Goal: Task Accomplishment & Management: Manage account settings

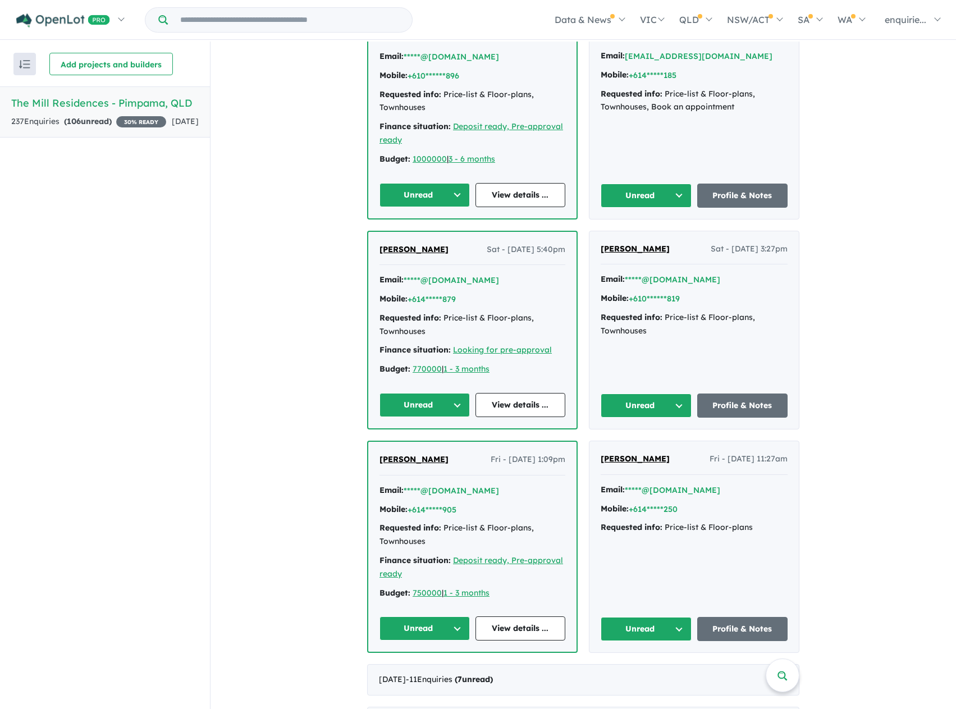
scroll to position [730, 0]
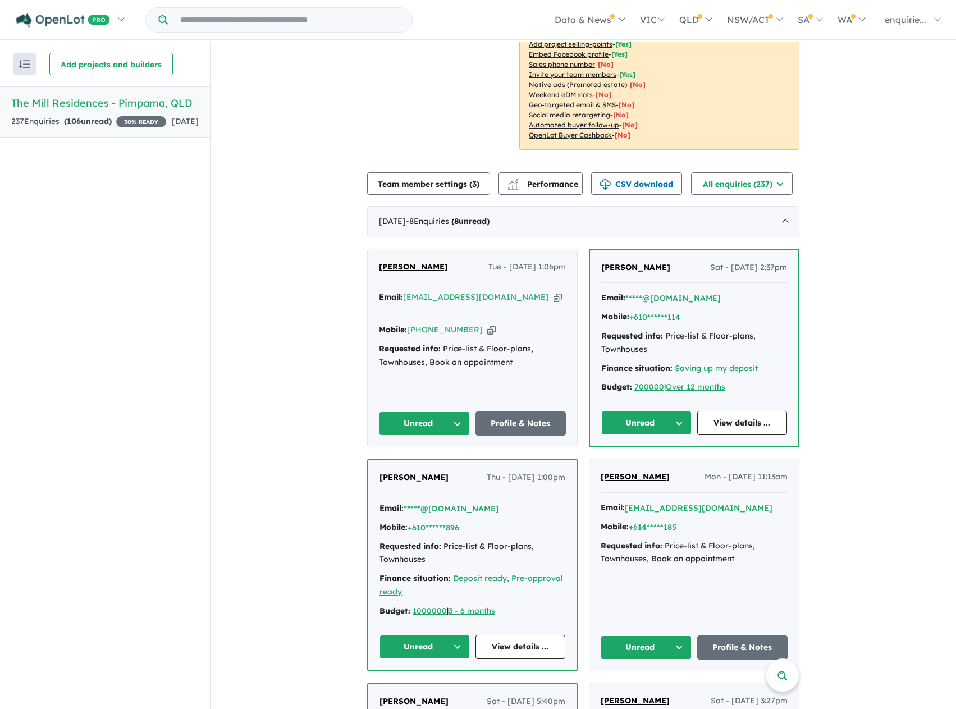
scroll to position [224, 0]
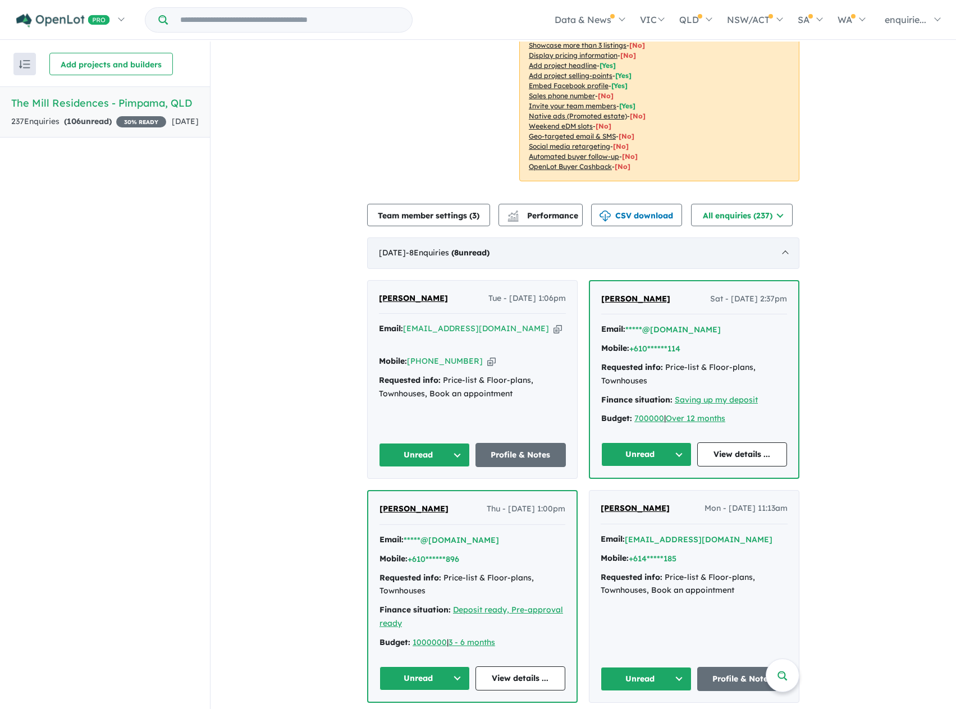
click at [780, 250] on div "September 2025 - 8 Enquir ies ( 8 unread)" at bounding box center [583, 252] width 432 height 31
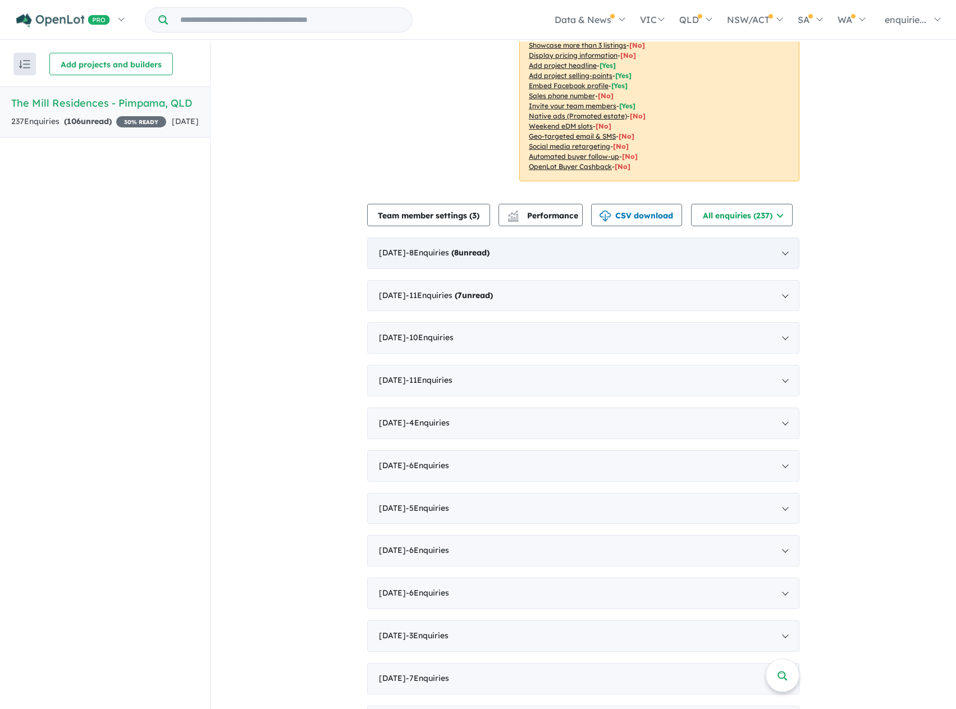
click at [782, 255] on div "September 2025 - 8 Enquir ies ( 8 unread)" at bounding box center [583, 252] width 432 height 31
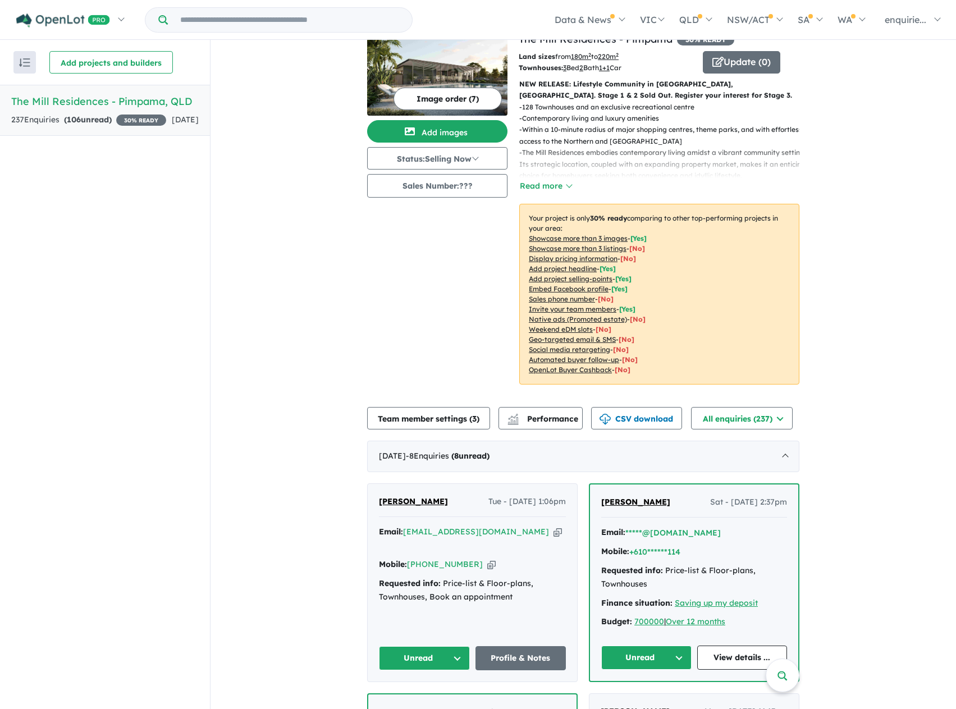
scroll to position [0, 0]
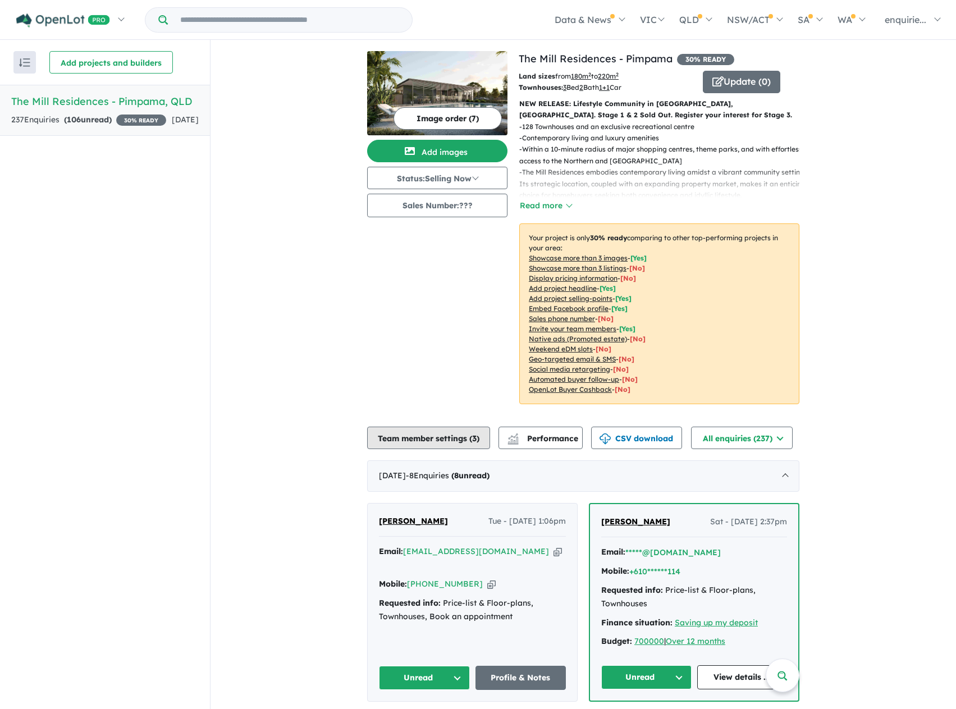
click at [437, 436] on button "Team member settings ( 3 )" at bounding box center [428, 438] width 123 height 22
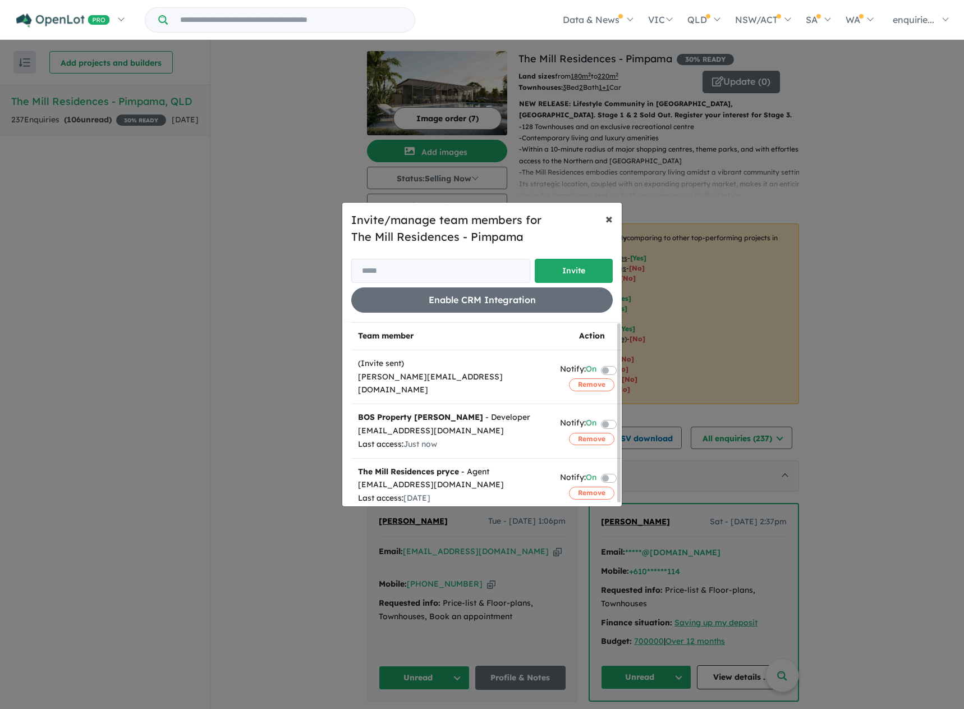
click at [609, 217] on span "×" at bounding box center [609, 218] width 7 height 17
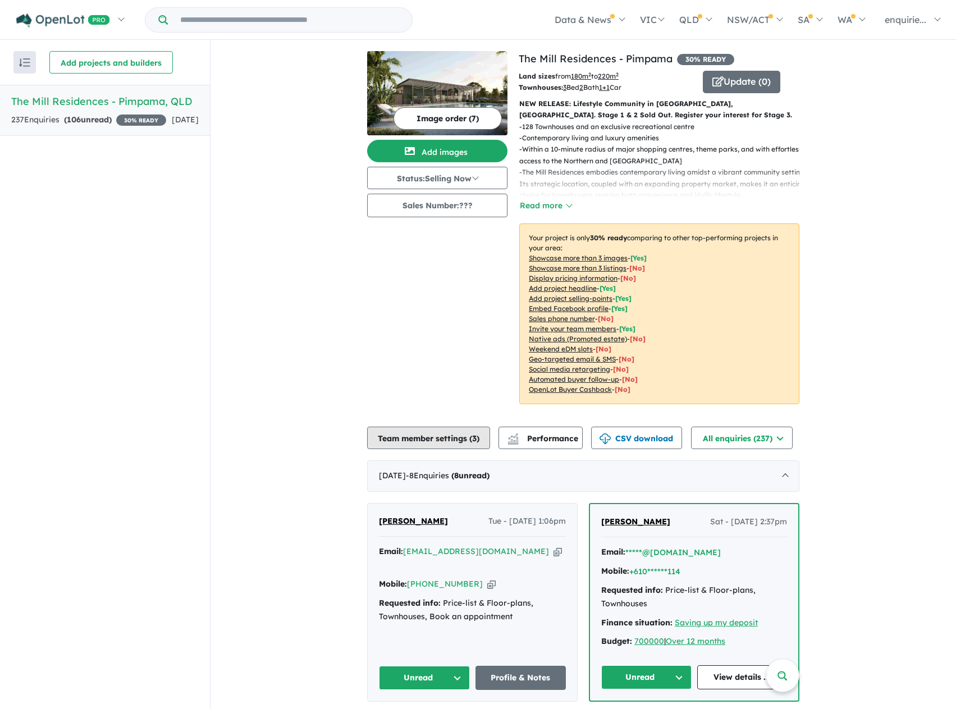
click at [412, 443] on button "Team member settings ( 3 )" at bounding box center [428, 438] width 123 height 22
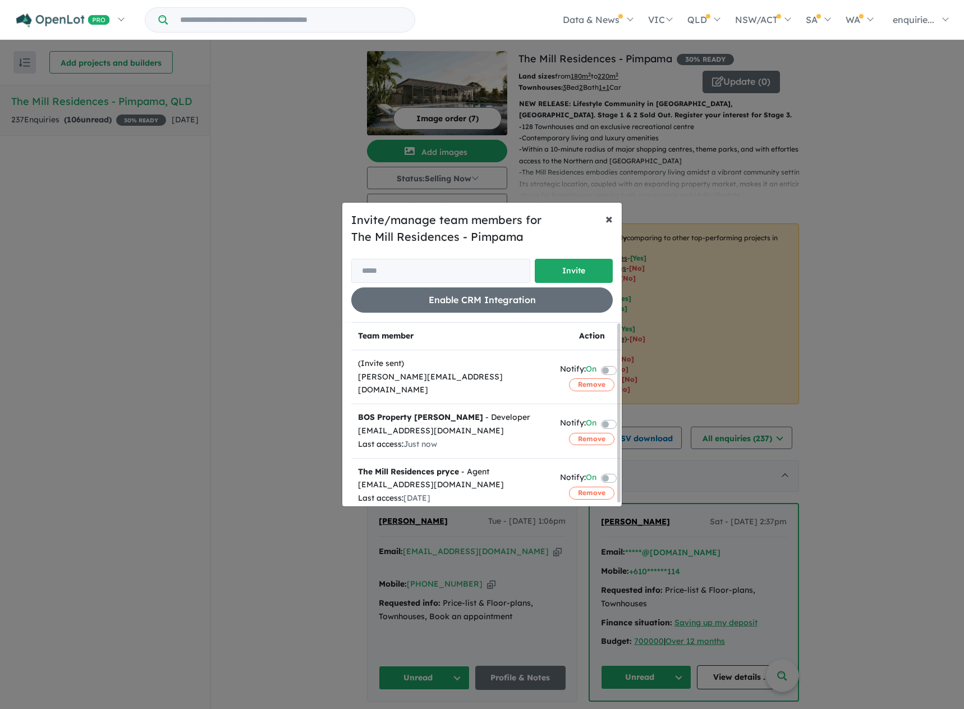
click at [606, 221] on span "×" at bounding box center [609, 218] width 7 height 17
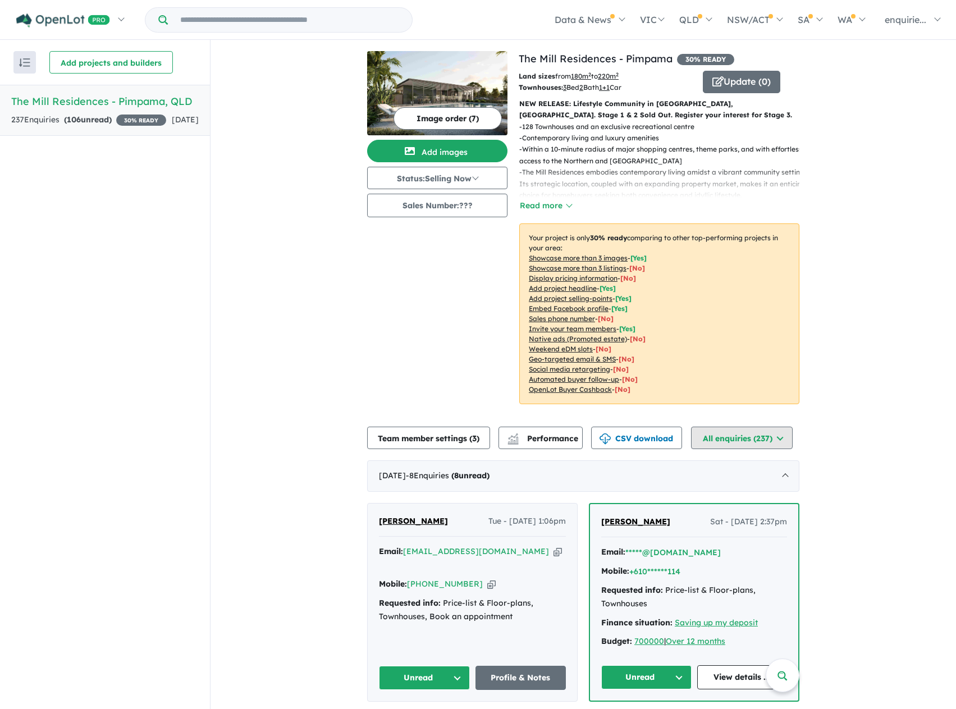
click at [750, 435] on button "All enquiries ( 237 )" at bounding box center [742, 438] width 102 height 22
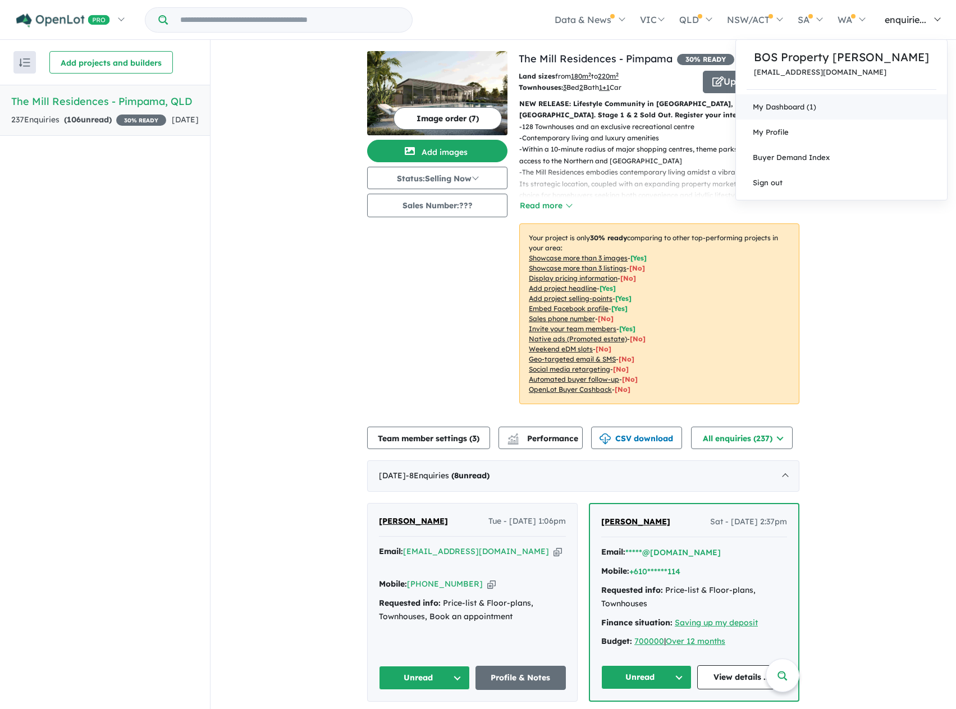
click at [826, 109] on link "My Dashboard (1)" at bounding box center [841, 106] width 211 height 25
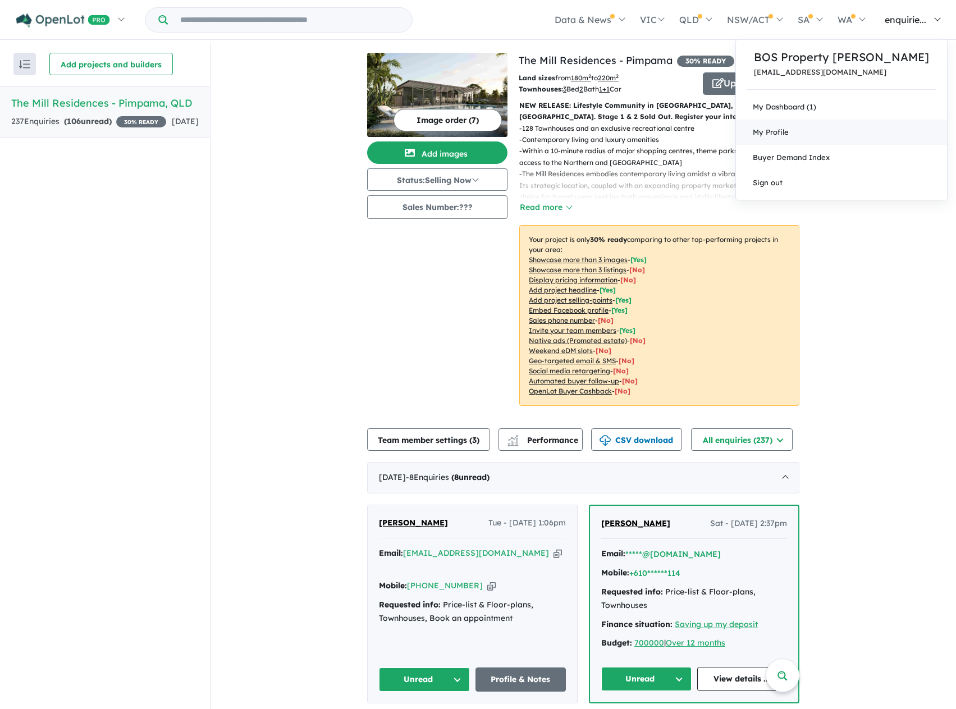
click at [834, 136] on link "My Profile" at bounding box center [841, 132] width 211 height 25
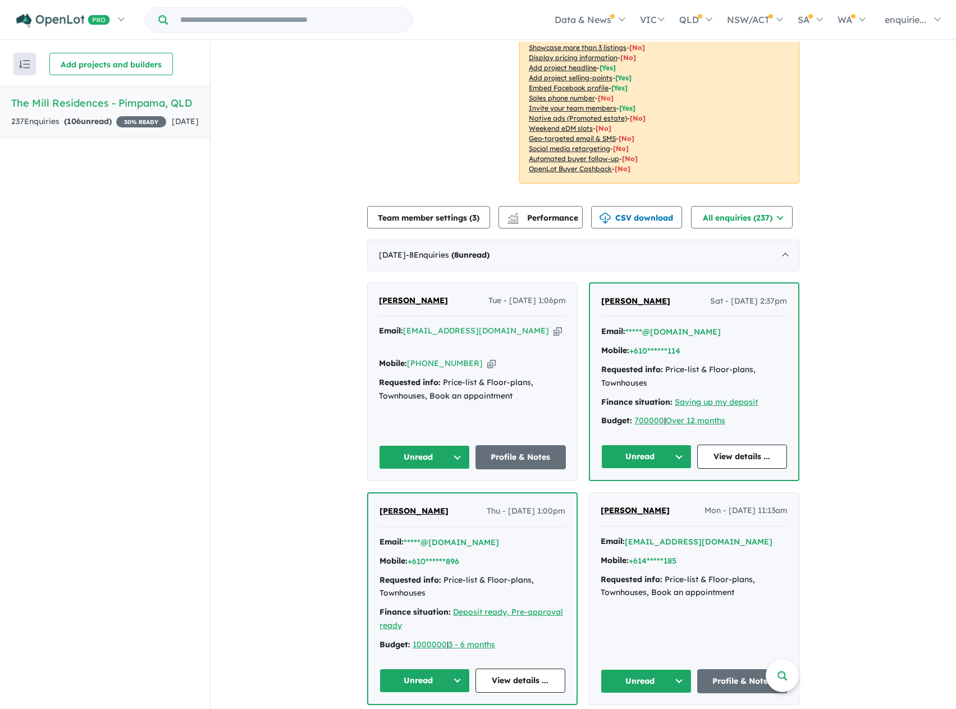
scroll to position [224, 0]
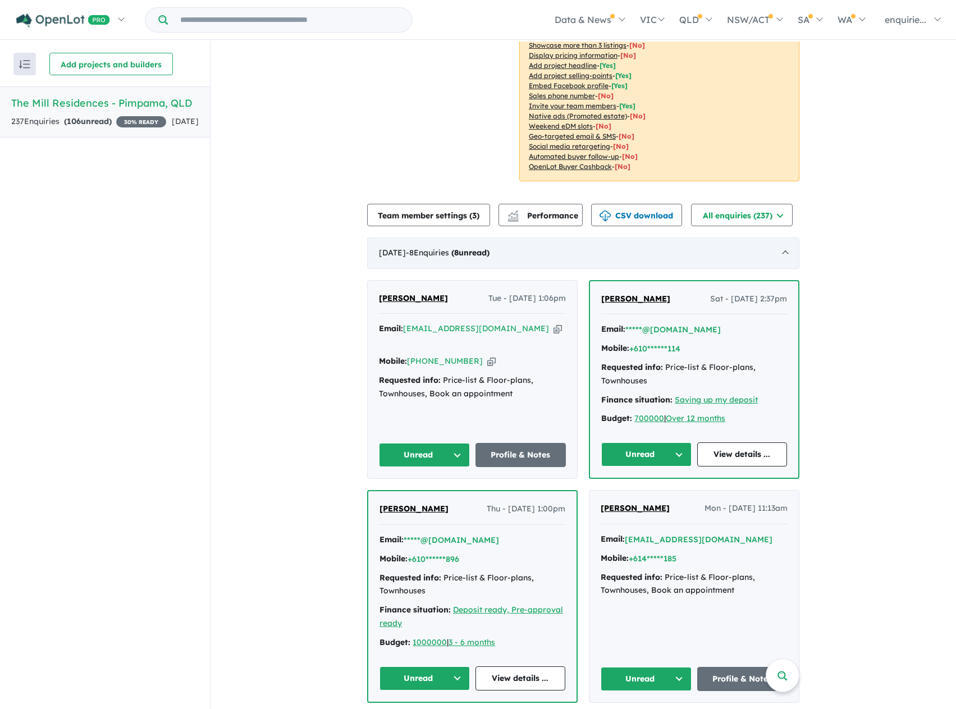
click at [786, 254] on div "September 2025 - 8 Enquir ies ( 8 unread)" at bounding box center [583, 252] width 432 height 31
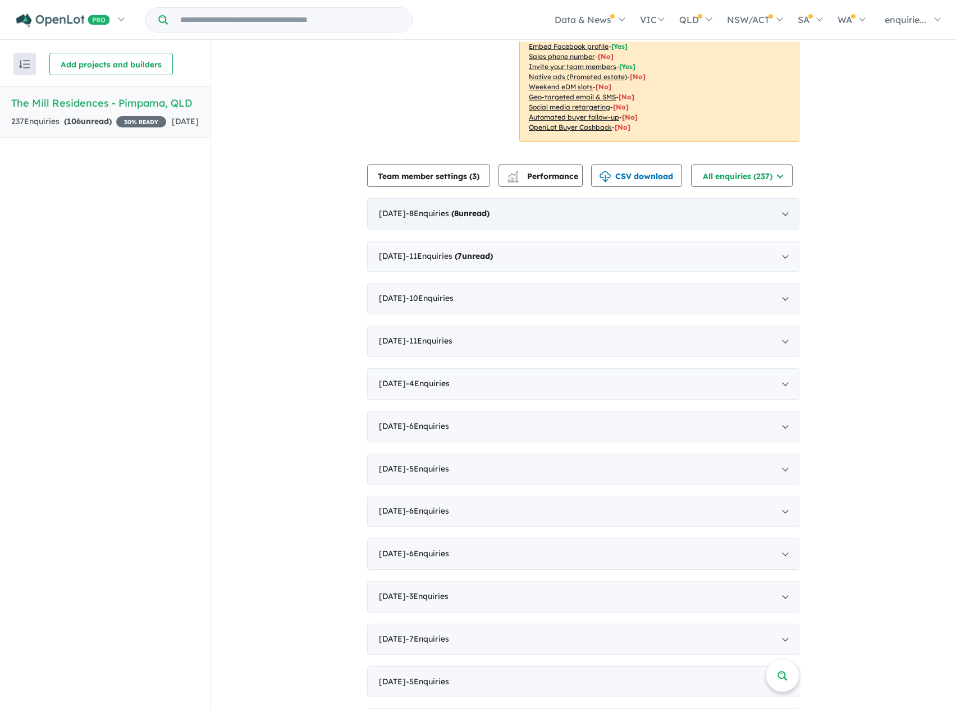
scroll to position [281, 0]
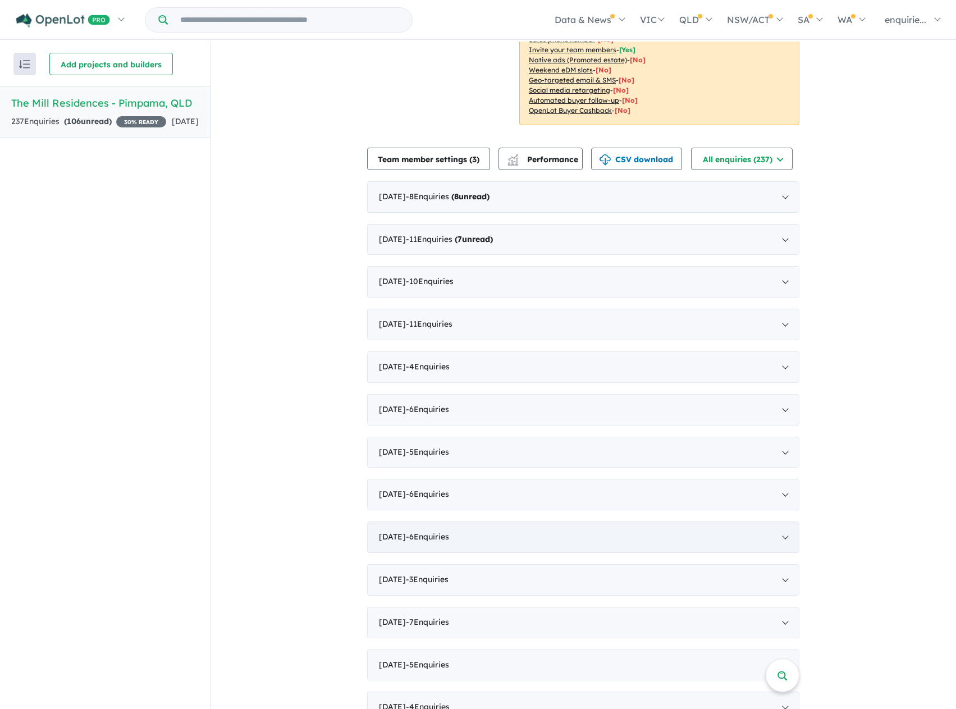
click at [542, 535] on div "January 2025 - 6 Enquir ies ( 0 unread)" at bounding box center [583, 536] width 432 height 31
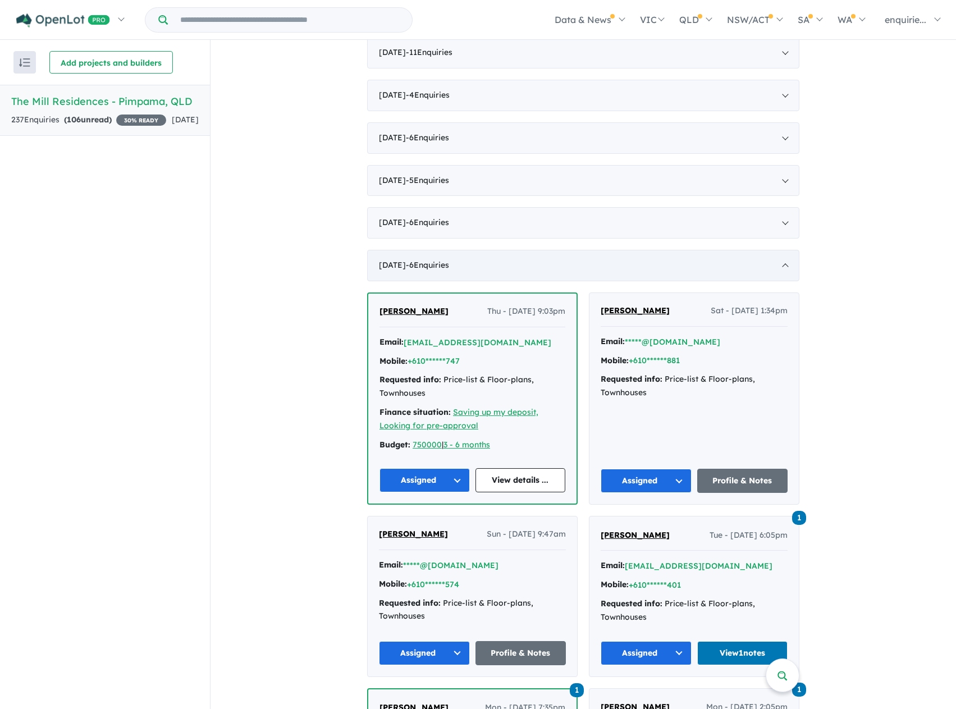
scroll to position [449, 0]
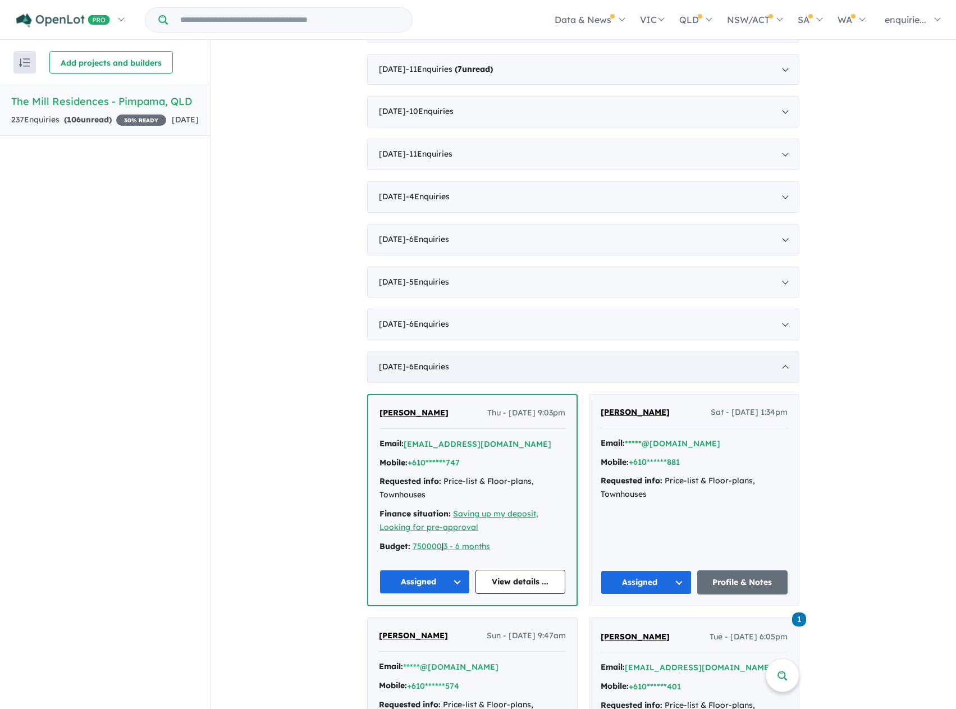
click at [569, 363] on div "January 2025 - 6 Enquir ies ( 0 unread)" at bounding box center [583, 366] width 432 height 31
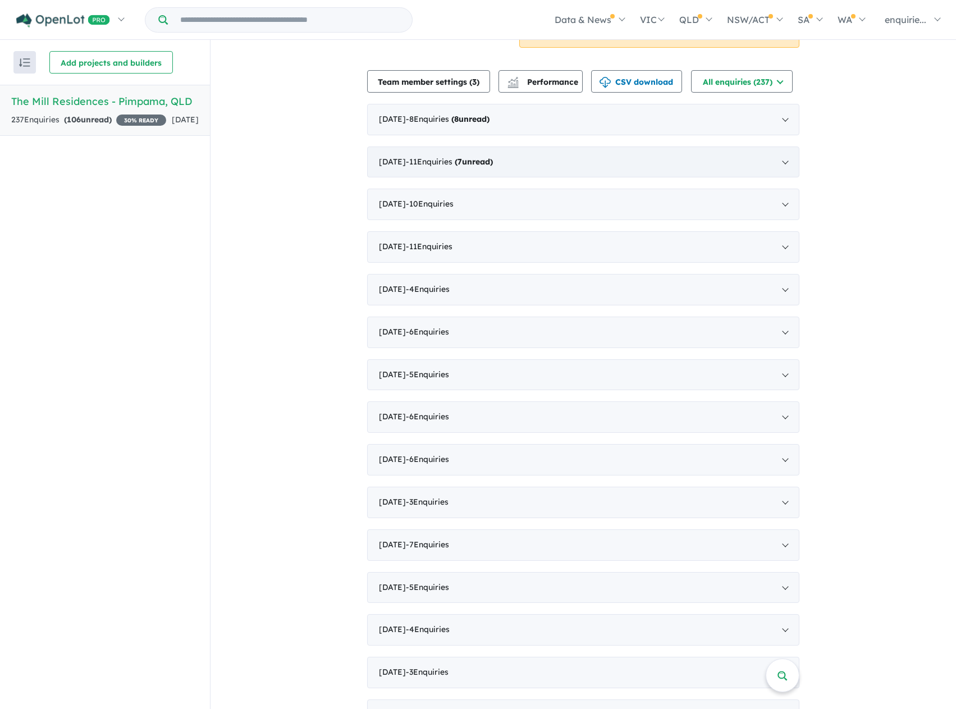
scroll to position [337, 0]
